Goal: Task Accomplishment & Management: Use online tool/utility

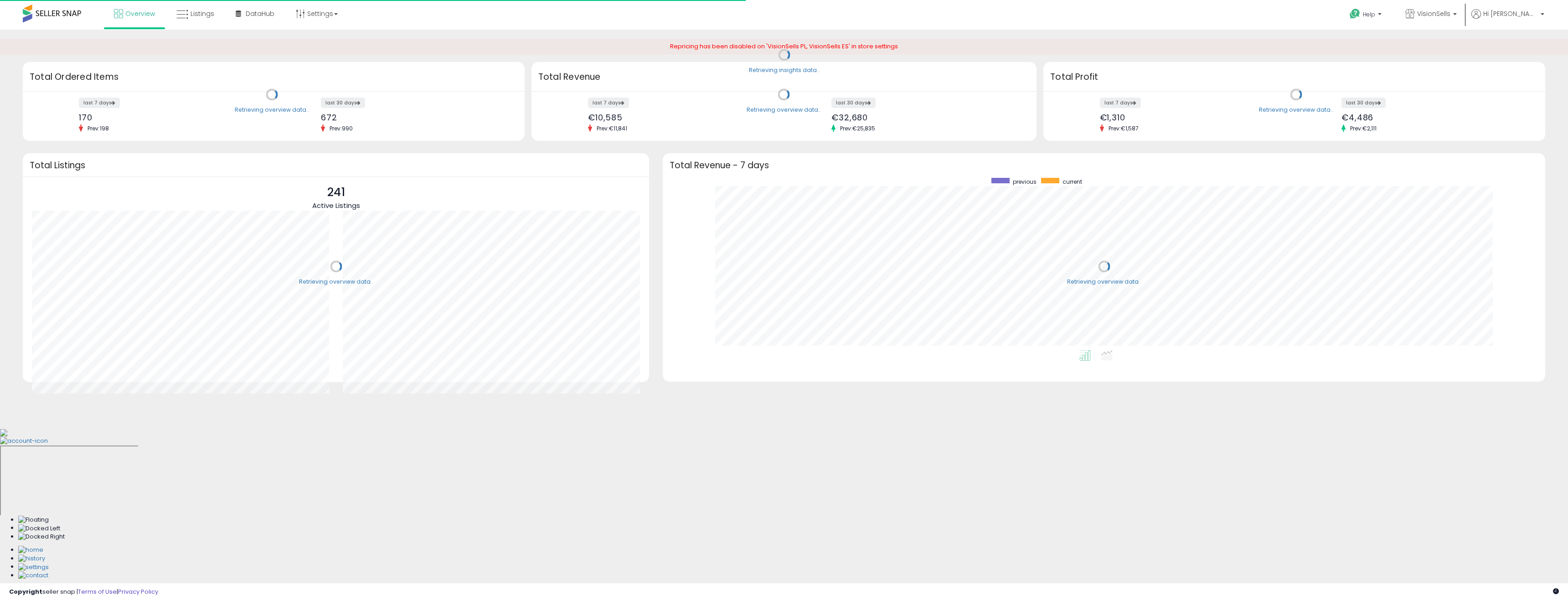
scroll to position [172, 865]
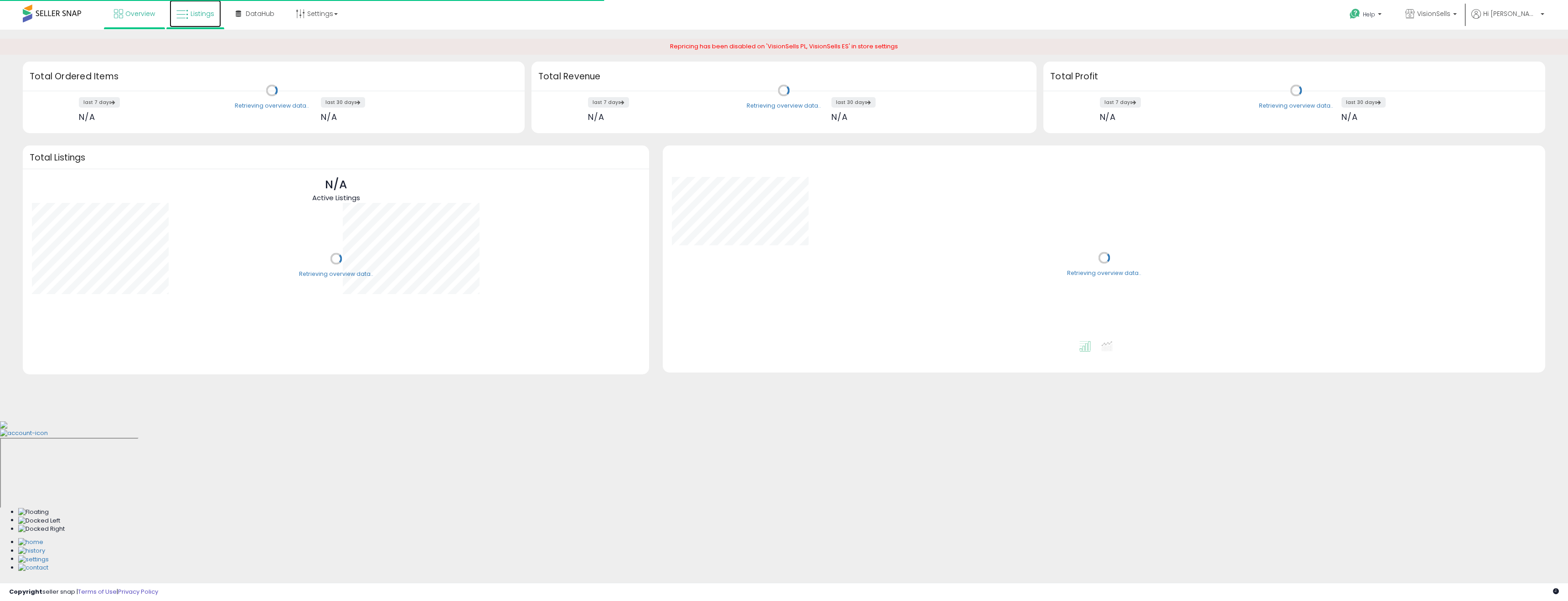
click at [204, 16] on span "Listings" at bounding box center [203, 14] width 23 height 9
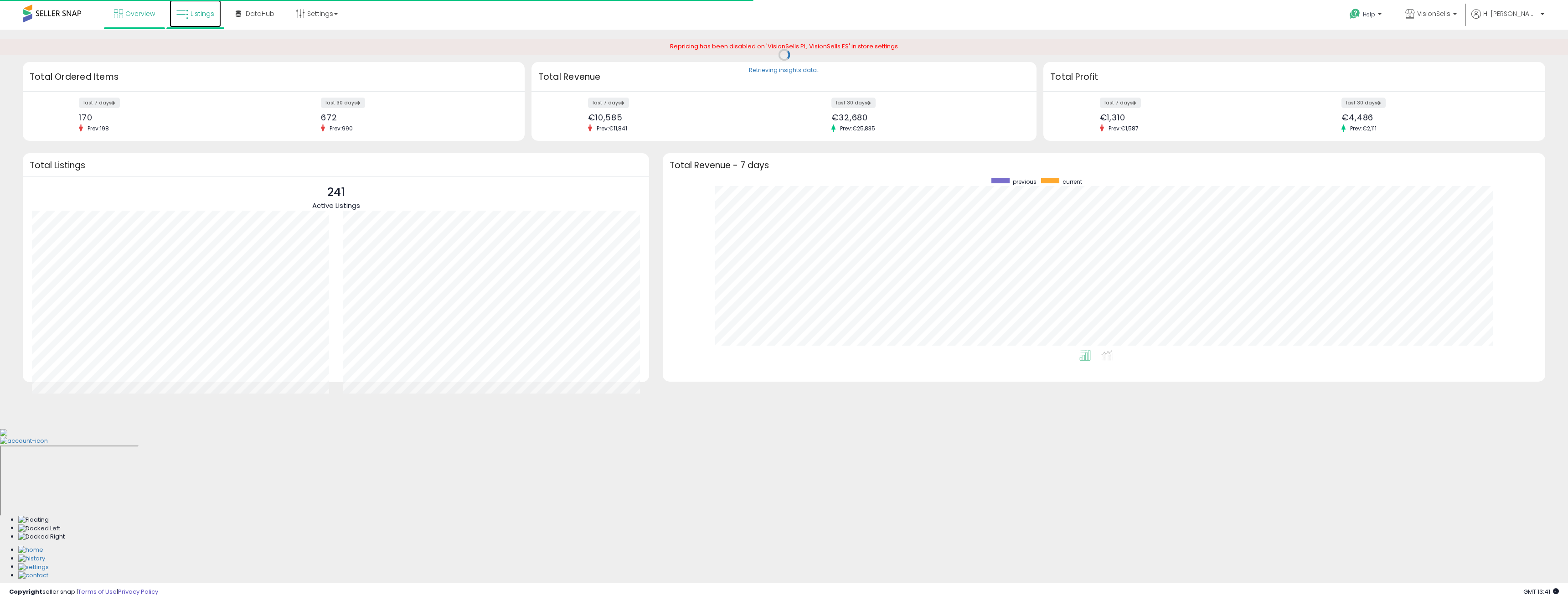
scroll to position [172, 865]
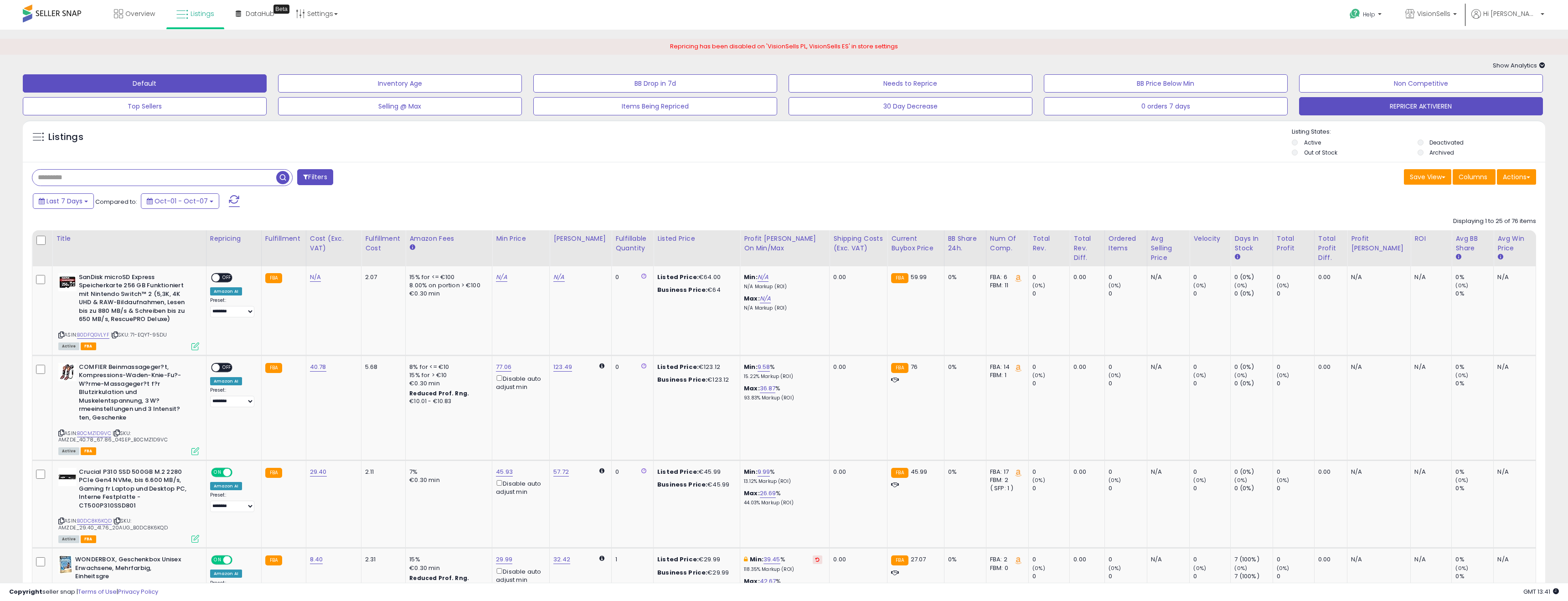
click at [1450, 111] on button "REPRICER AKTIVIEREN" at bounding box center [1421, 106] width 244 height 19
